Goal: Transaction & Acquisition: Purchase product/service

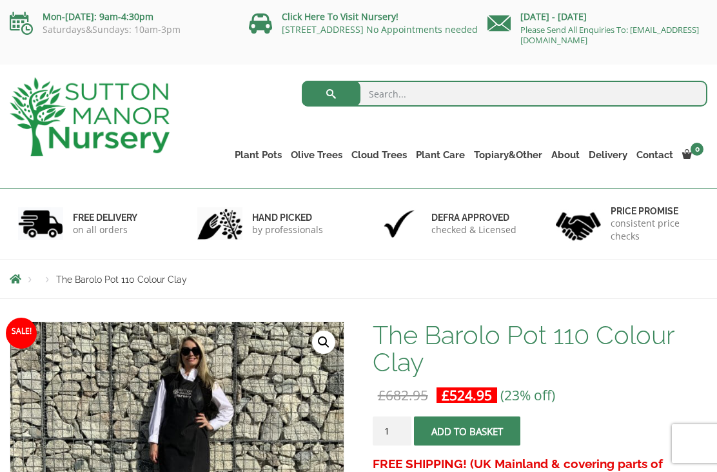
click at [0, 0] on link "The Atlantis Pots" at bounding box center [0, 0] width 0 height 0
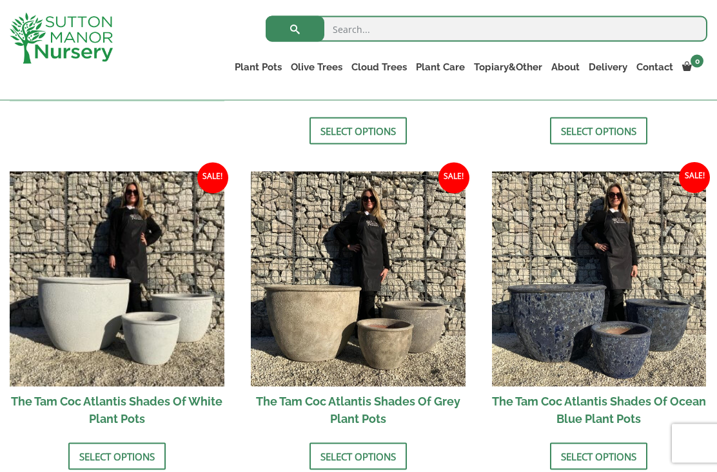
scroll to position [693, 0]
click at [322, 330] on img at bounding box center [358, 278] width 215 height 215
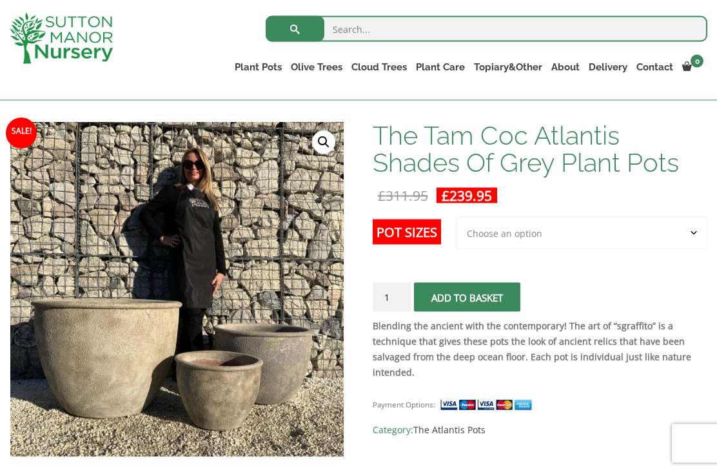
scroll to position [177, 0]
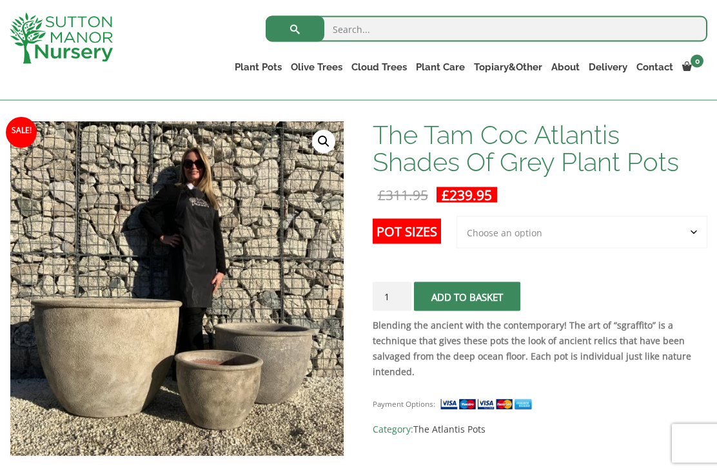
click at [501, 242] on select "Choose an option 3rd to Largest Pot In The Picture" at bounding box center [582, 232] width 251 height 32
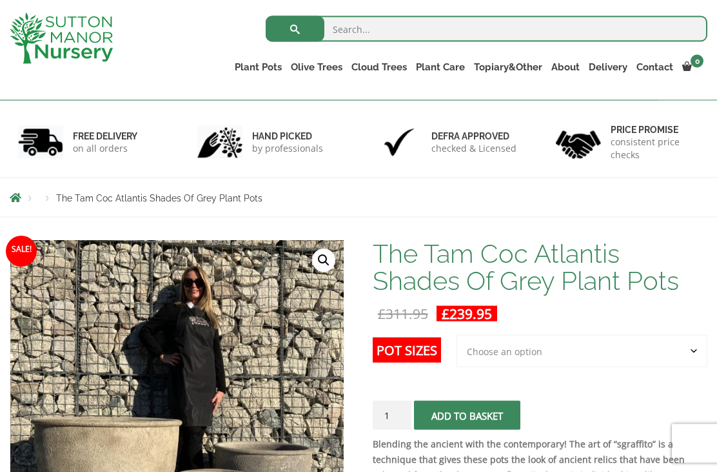
scroll to position [47, 0]
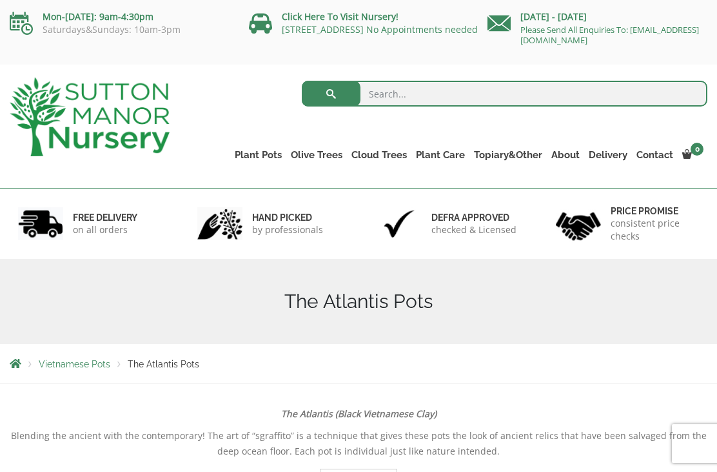
click at [0, 0] on link "Vietnamese Terracotta" at bounding box center [0, 0] width 0 height 0
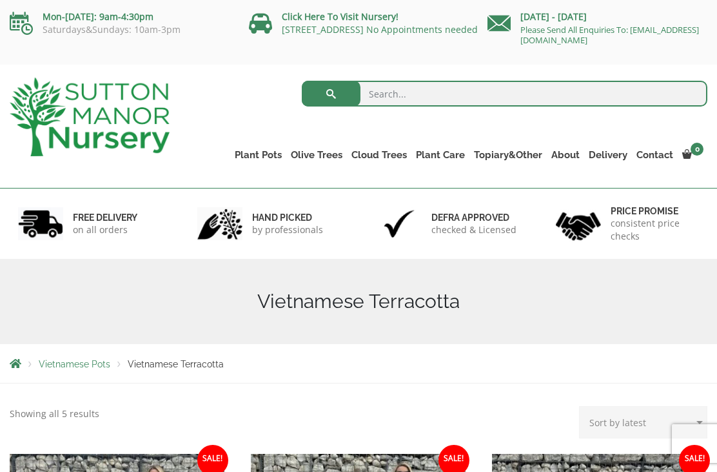
click at [0, 0] on link "The Iron Stone Pots" at bounding box center [0, 0] width 0 height 0
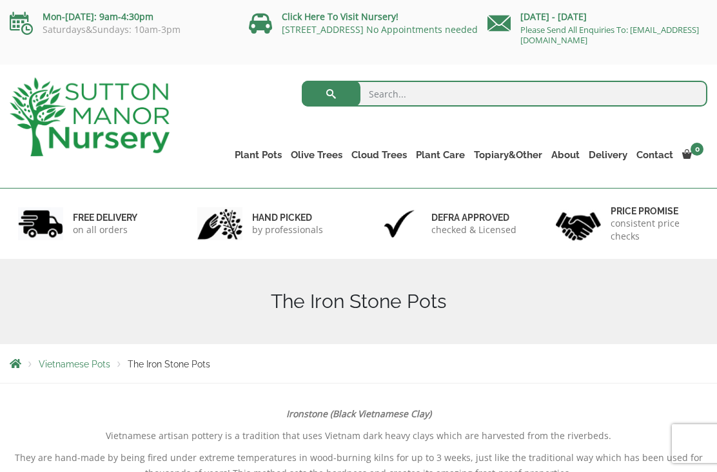
click at [0, 0] on link "Vietnamese Pots" at bounding box center [0, 0] width 0 height 0
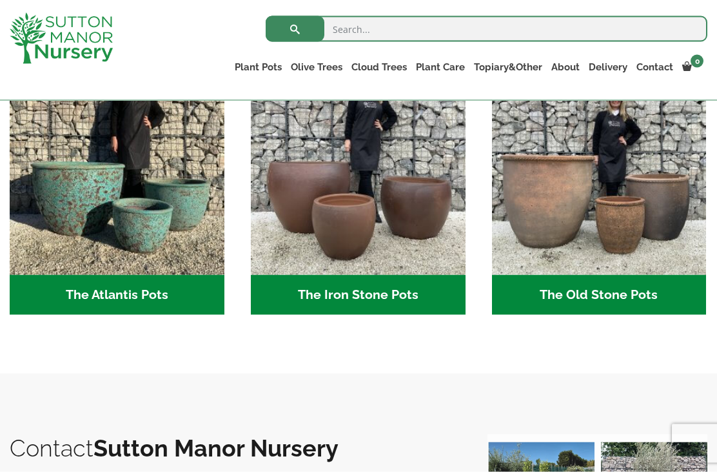
scroll to position [709, 0]
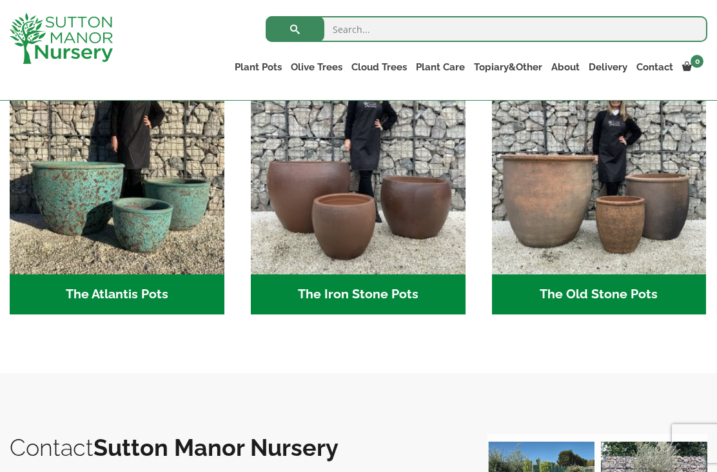
click at [143, 239] on img "Visit product category The Atlantis Pots" at bounding box center [117, 166] width 215 height 215
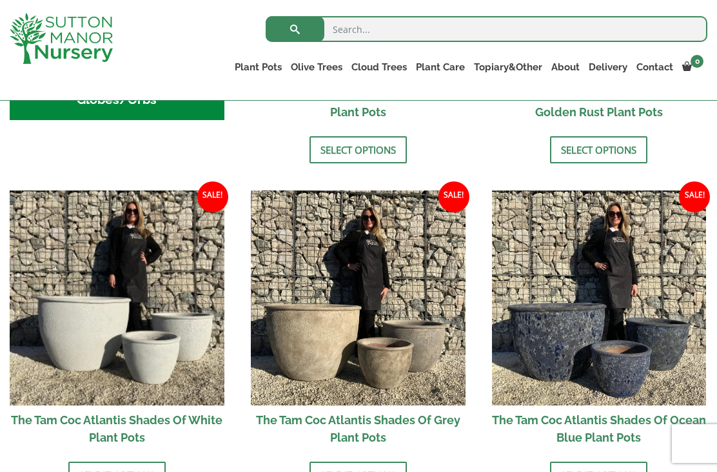
scroll to position [673, 0]
